Goal: Information Seeking & Learning: Learn about a topic

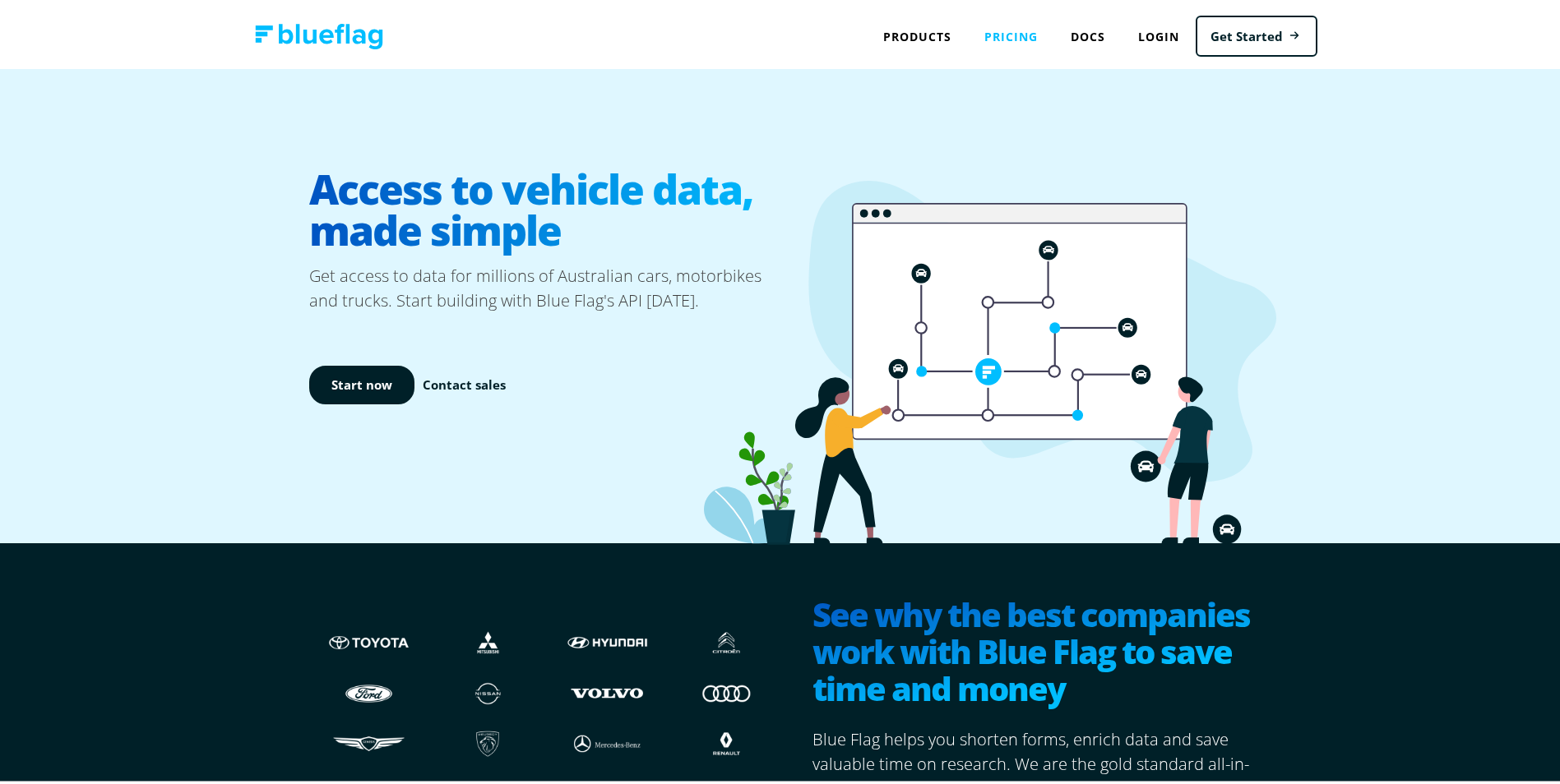
click at [1011, 27] on link "Pricing" at bounding box center [1010, 34] width 86 height 34
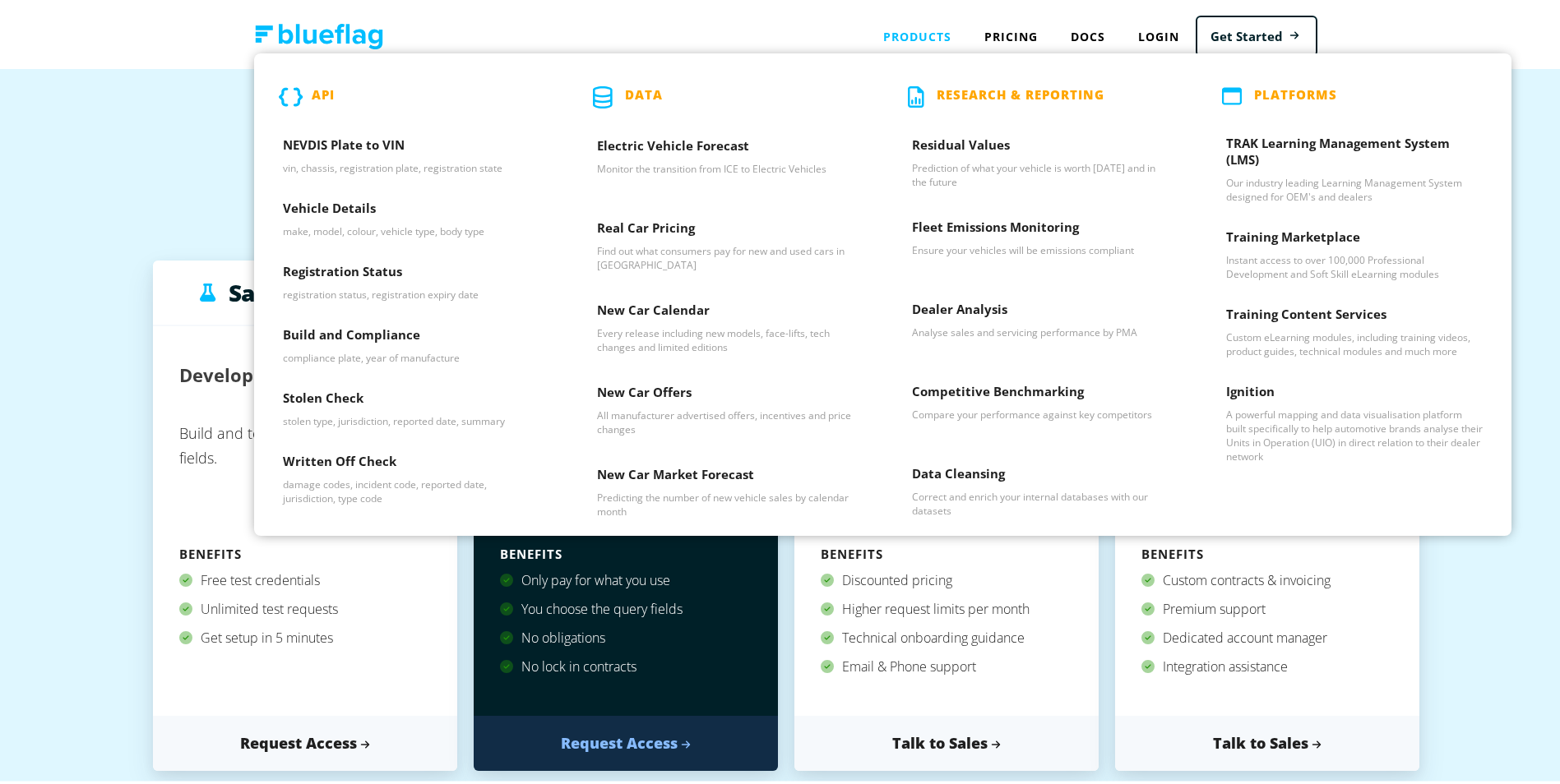
click at [926, 37] on div "Products API NEVDIS Plate to VIN vin, chassis, registration plate, registration…" at bounding box center [917, 34] width 101 height 34
click at [913, 32] on div "Products API NEVDIS Plate to VIN vin, chassis, registration plate, registration…" at bounding box center [917, 34] width 101 height 34
click at [907, 36] on div "Products API NEVDIS Plate to VIN vin, chassis, registration plate, registration…" at bounding box center [917, 34] width 101 height 34
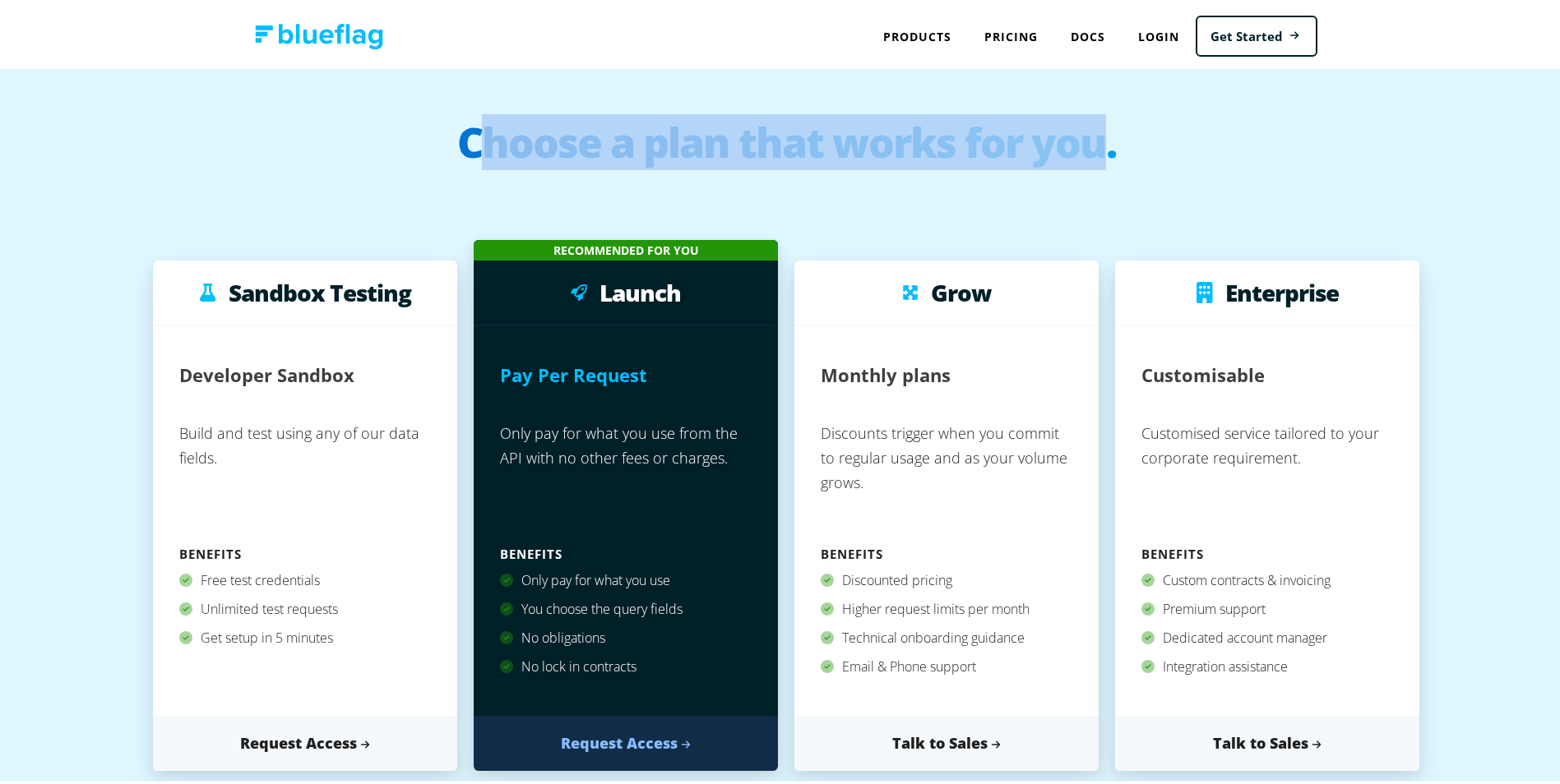
drag, startPoint x: 495, startPoint y: 145, endPoint x: 1101, endPoint y: 177, distance: 606.8
click at [1101, 177] on h1 "Choose a plan that works for you." at bounding box center [786, 151] width 1539 height 66
click at [311, 39] on img at bounding box center [320, 34] width 129 height 26
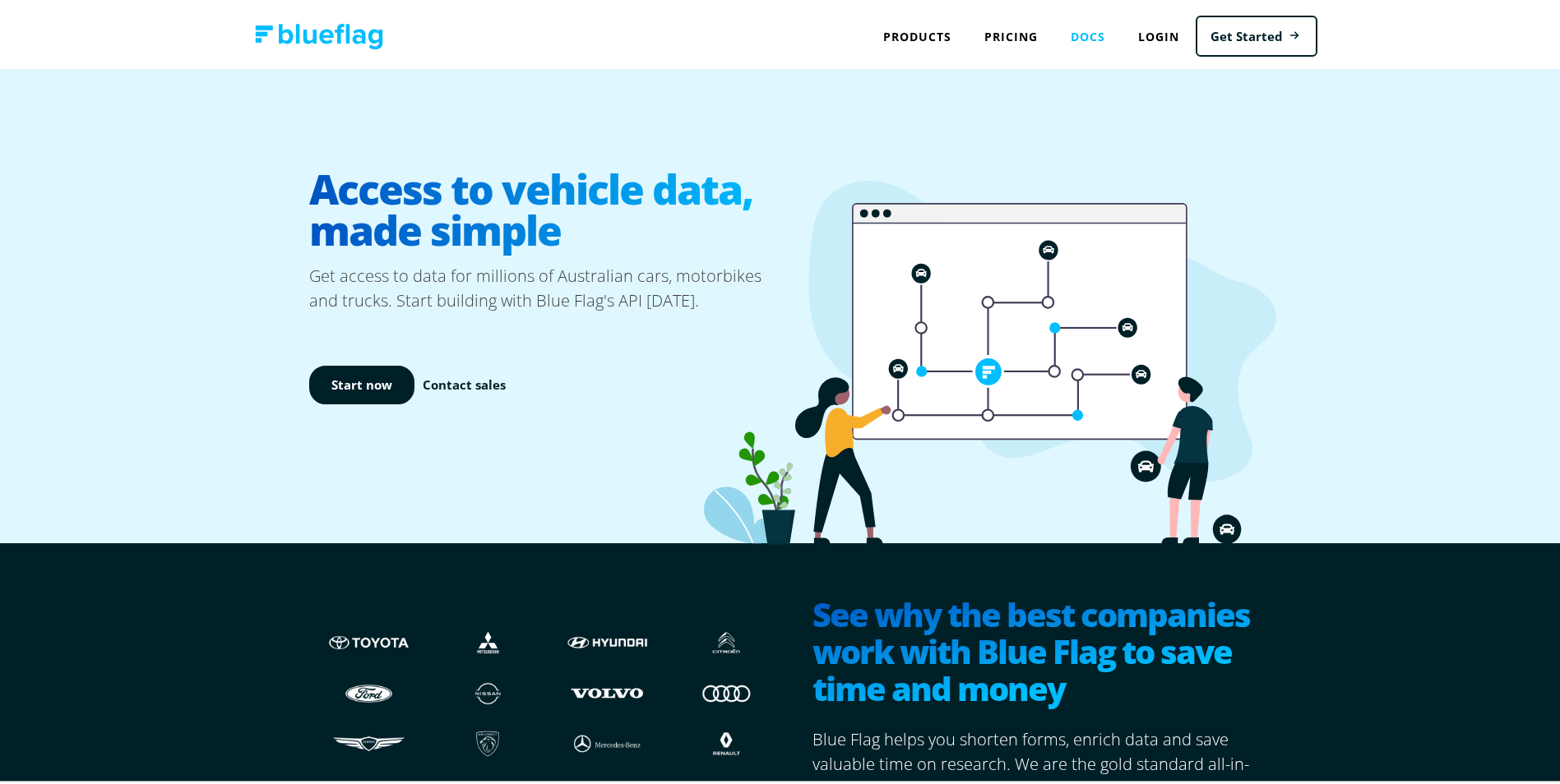
click at [1093, 36] on link "Docs" at bounding box center [1088, 34] width 67 height 34
